Goal: Find specific page/section: Find specific page/section

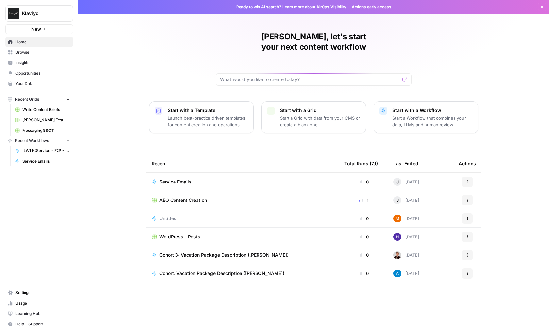
click at [174, 178] on span "Service Emails" at bounding box center [175, 181] width 32 height 7
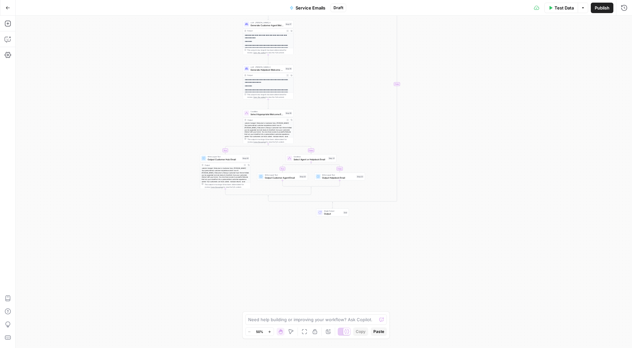
click at [228, 213] on div "true false true false true false Workflow Input Settings Inputs Get Knowledge B…" at bounding box center [324, 182] width 616 height 332
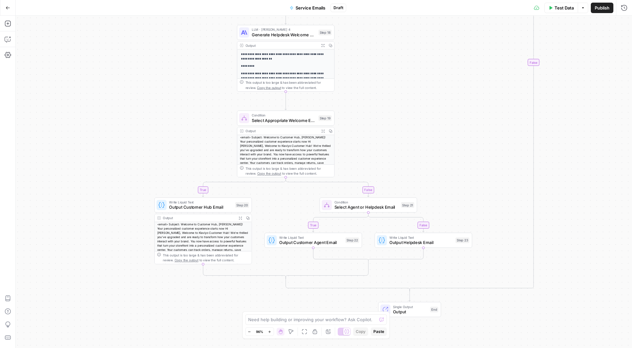
drag, startPoint x: 366, startPoint y: 105, endPoint x: 357, endPoint y: 106, distance: 9.2
click at [359, 105] on div "true false true false true false Workflow Input Settings Inputs Get Knowledge B…" at bounding box center [324, 182] width 616 height 332
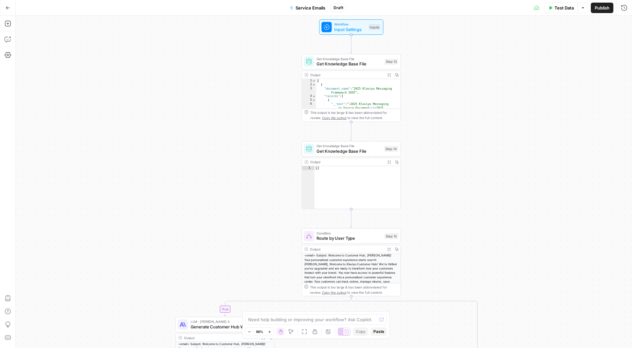
click at [452, 220] on div "true false true false true false Workflow Input Settings Inputs Get Knowledge B…" at bounding box center [324, 182] width 616 height 332
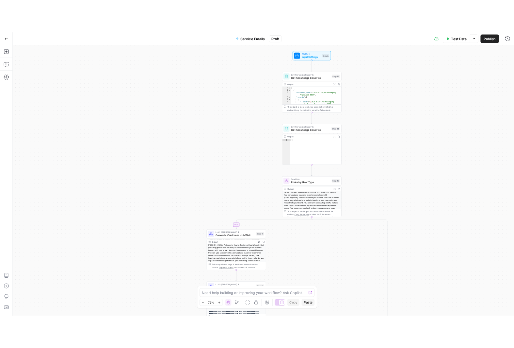
scroll to position [45, 0]
